Goal: Find specific page/section: Find specific page/section

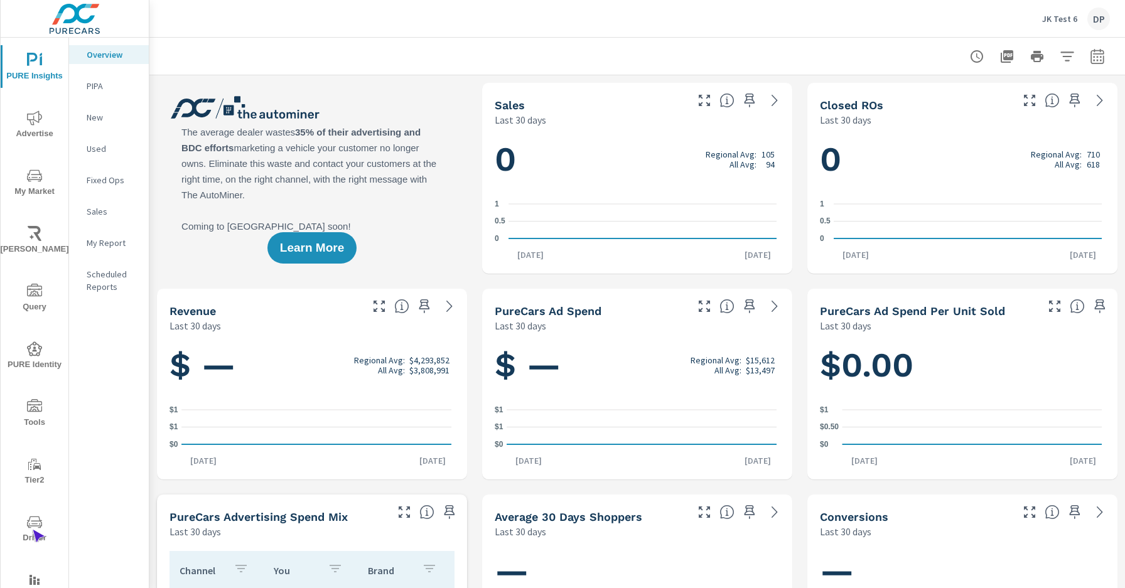
click at [32, 530] on span "Driver" at bounding box center [34, 530] width 60 height 31
